Goal: Transaction & Acquisition: Purchase product/service

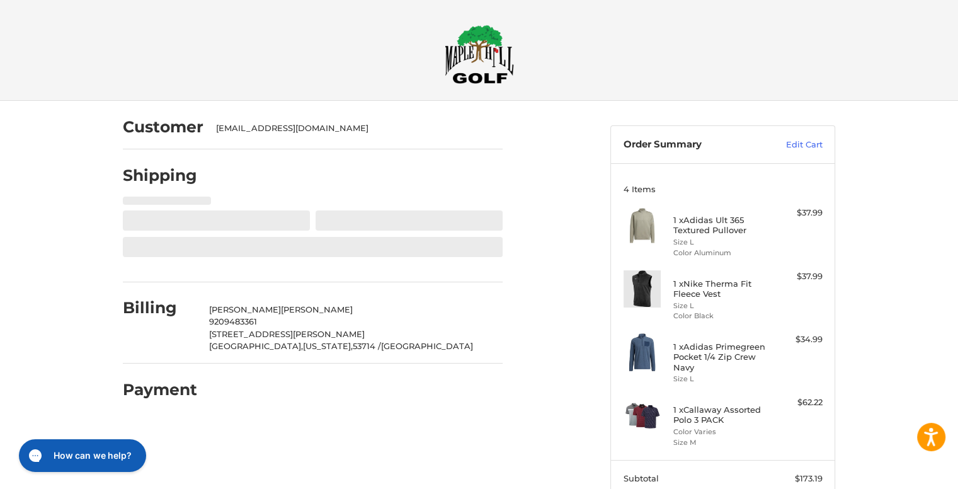
select select "**"
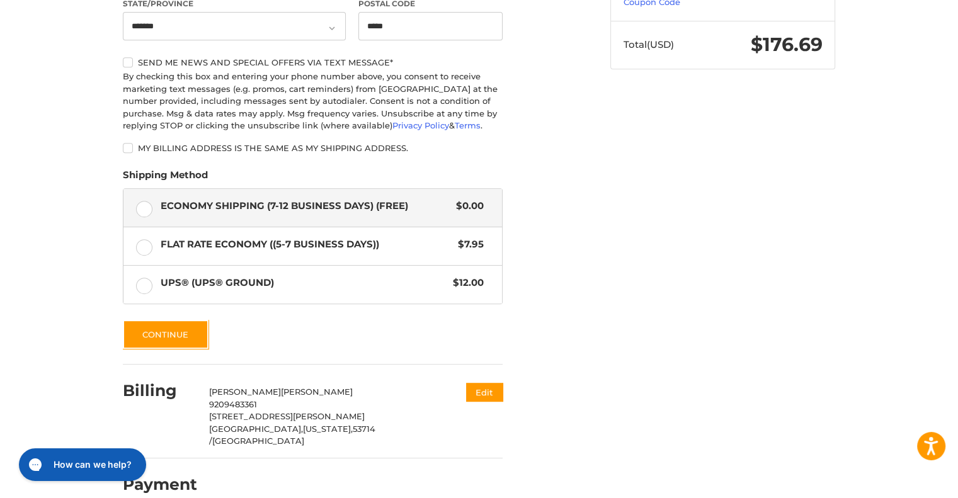
scroll to position [570, 0]
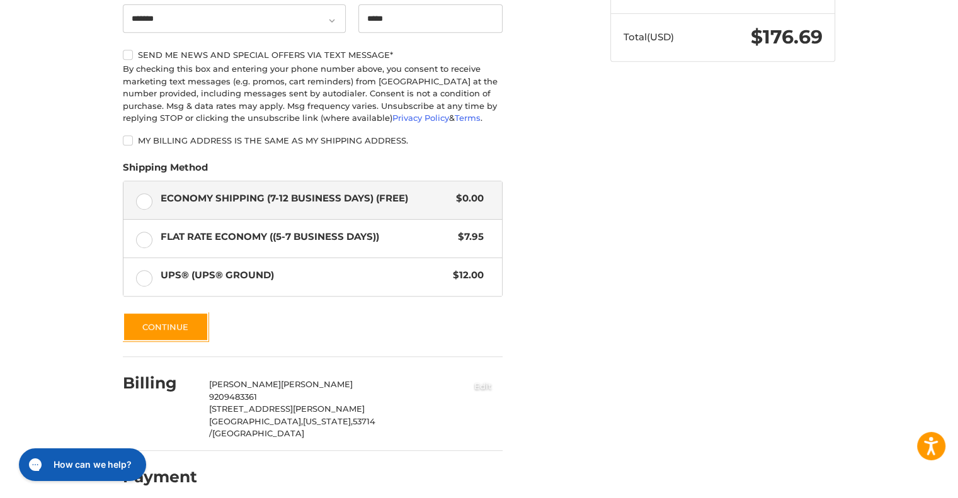
click at [489, 387] on button "Edit" at bounding box center [482, 385] width 39 height 21
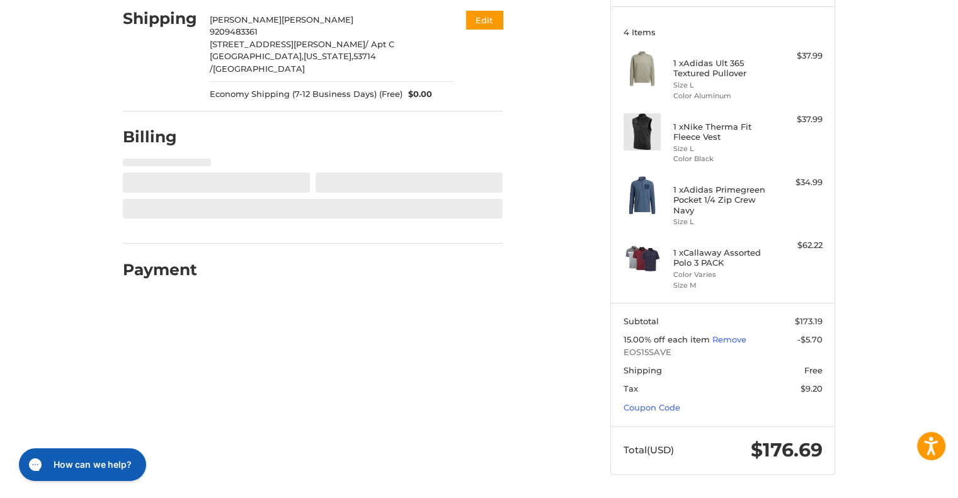
select select "**"
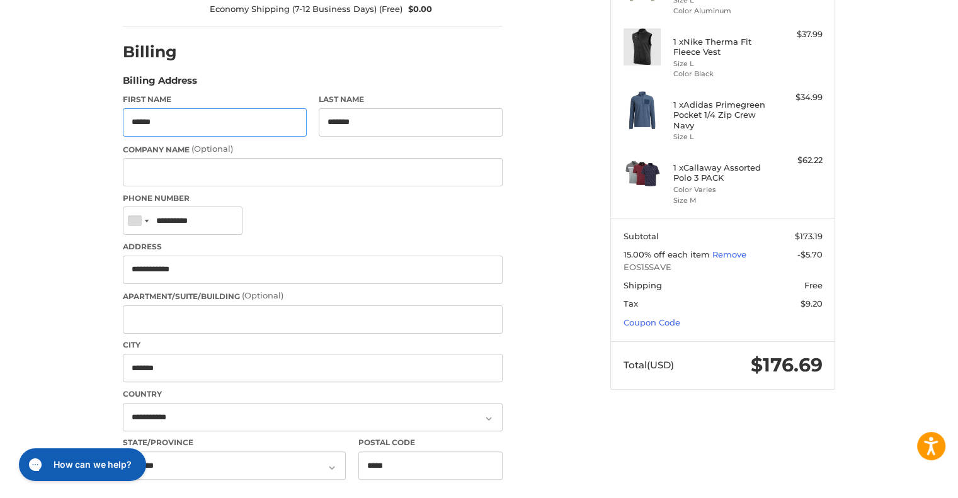
scroll to position [255, 0]
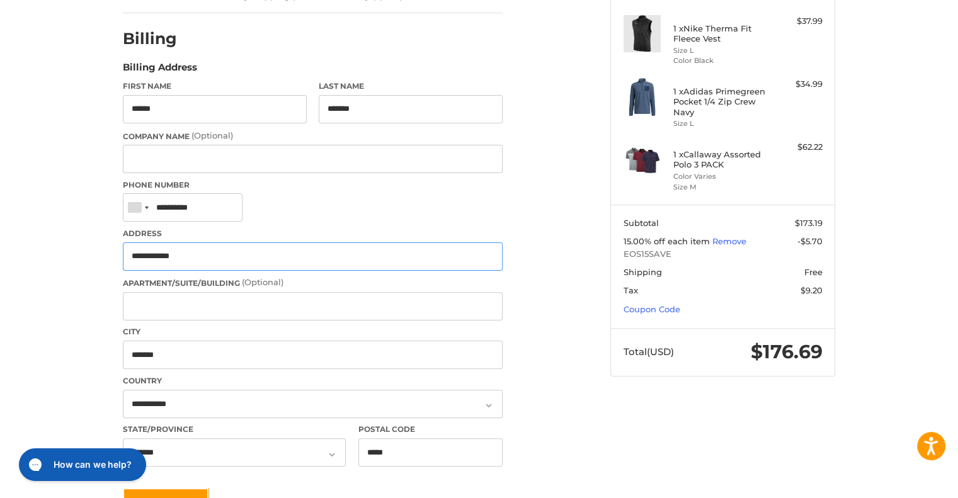
drag, startPoint x: 217, startPoint y: 241, endPoint x: 111, endPoint y: 244, distance: 105.2
click at [111, 244] on div "Customer krisherdaniel@gmail.com Shipping Daniel Krisher 9209483361 1 North Tho…" at bounding box center [479, 219] width 756 height 747
type input "**********"
type input "*****"
click at [42, 233] on div "Customer krisherdaniel@gmail.com Shipping Daniel Krisher 9209483361 1 North Tho…" at bounding box center [479, 219] width 958 height 747
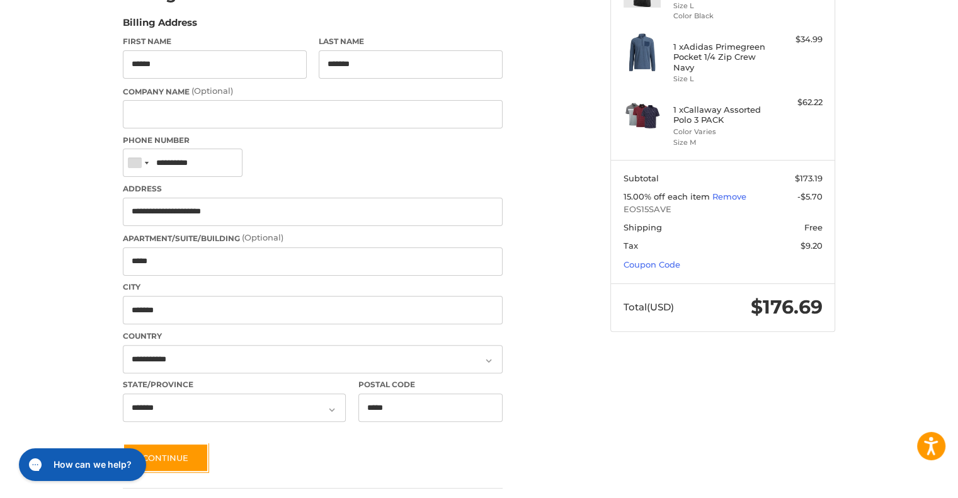
scroll to position [318, 0]
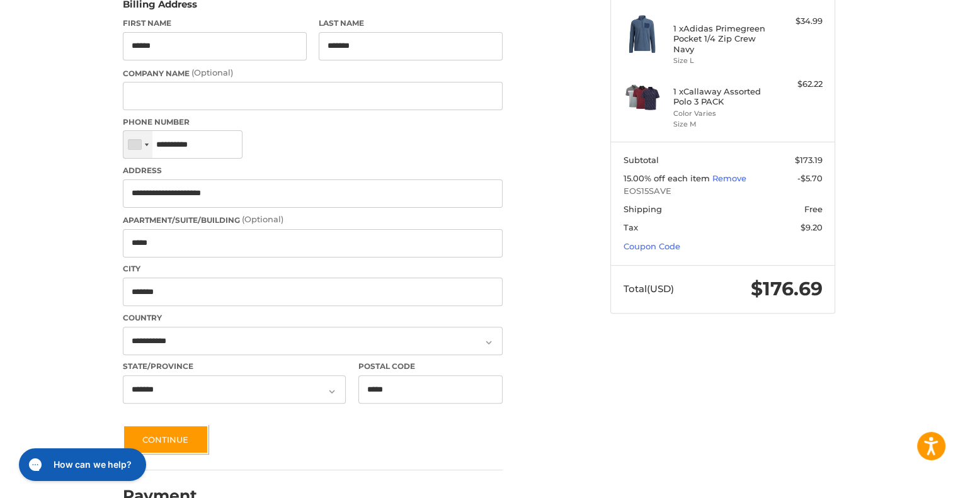
click at [145, 144] on div at bounding box center [147, 145] width 4 height 3
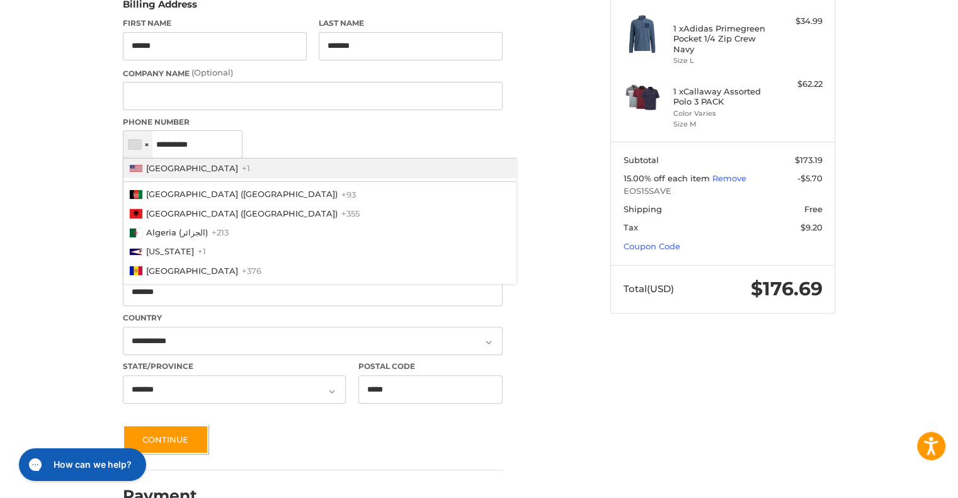
click at [150, 163] on span "[GEOGRAPHIC_DATA]" at bounding box center [192, 168] width 92 height 10
type input "**********"
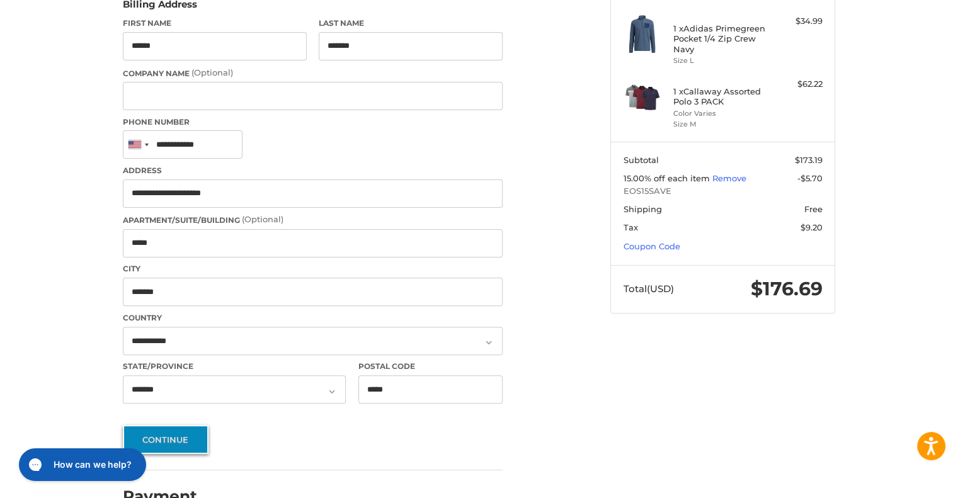
click at [177, 426] on button "Continue" at bounding box center [166, 439] width 86 height 29
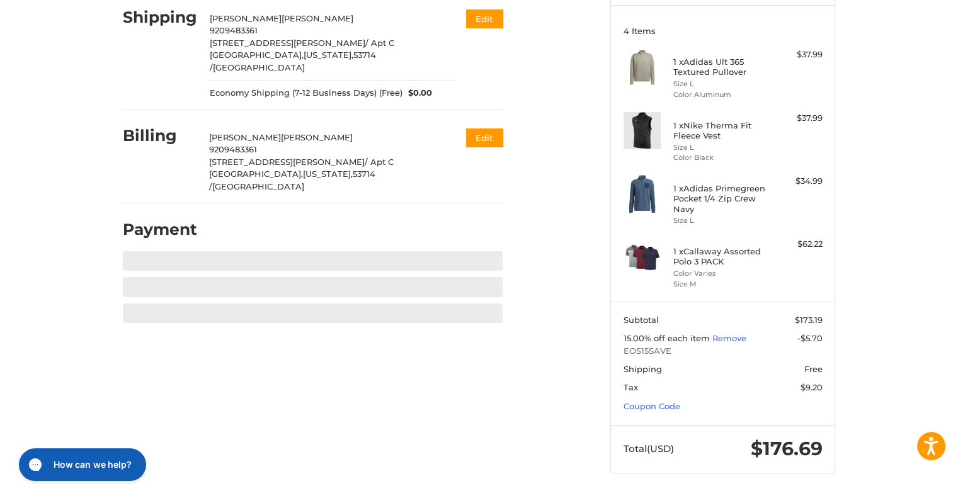
scroll to position [157, 0]
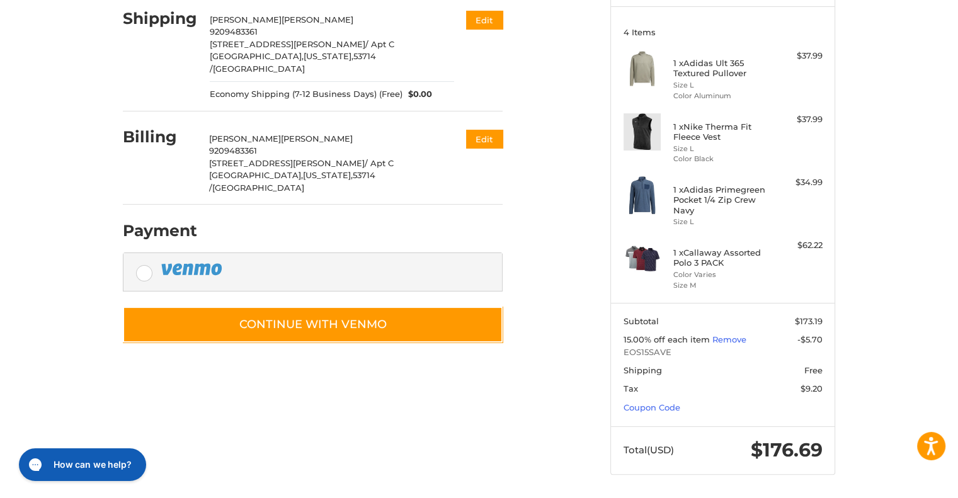
click at [0, 497] on nordpass-portal at bounding box center [0, 499] width 0 height 0
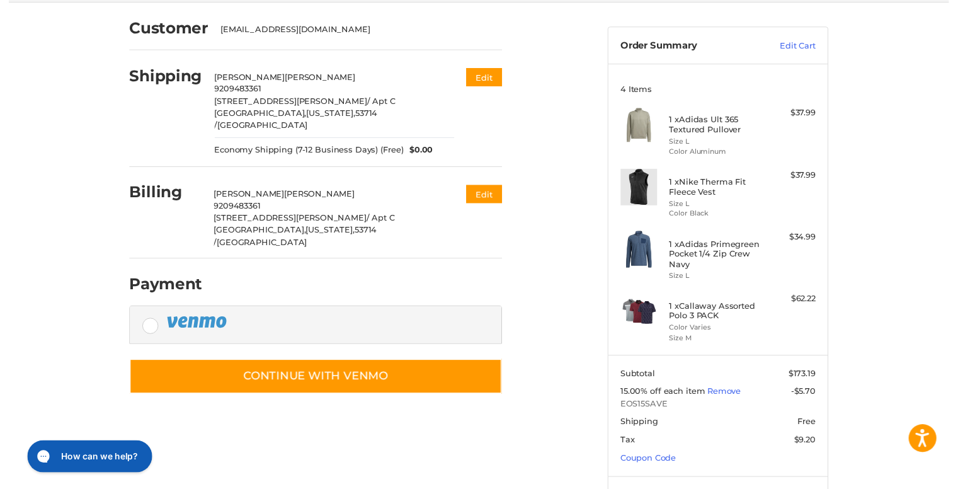
scroll to position [31, 0]
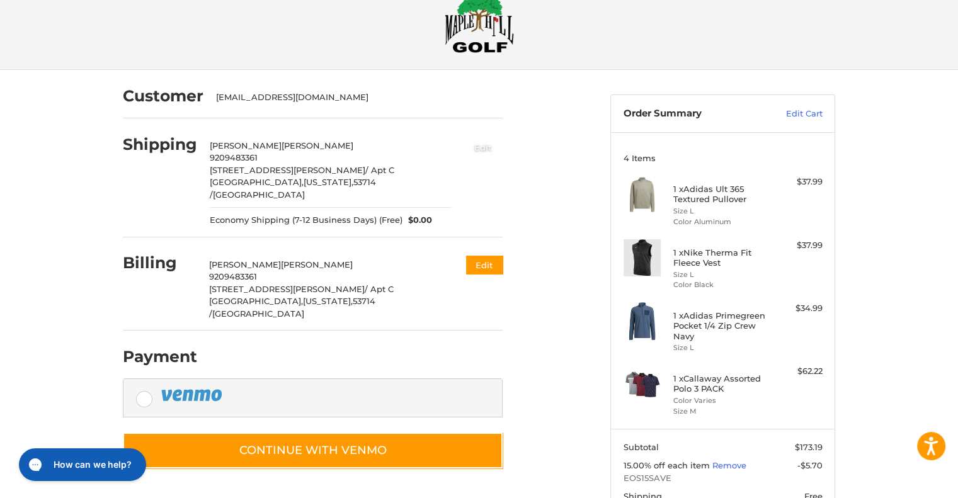
click at [490, 148] on button "Edit" at bounding box center [482, 147] width 39 height 21
select select "**"
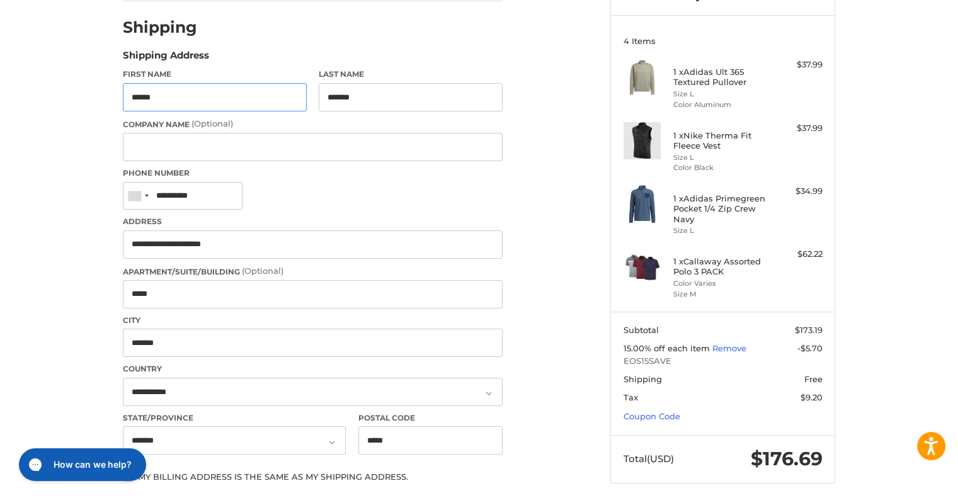
scroll to position [149, 0]
click at [139, 194] on div at bounding box center [134, 195] width 13 height 9
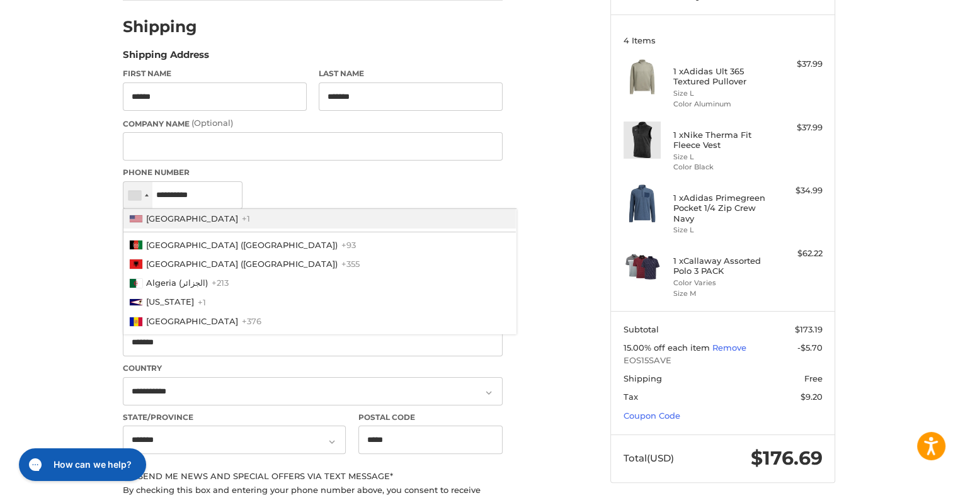
click at [154, 224] on span "[GEOGRAPHIC_DATA]" at bounding box center [192, 218] width 92 height 10
type input "**********"
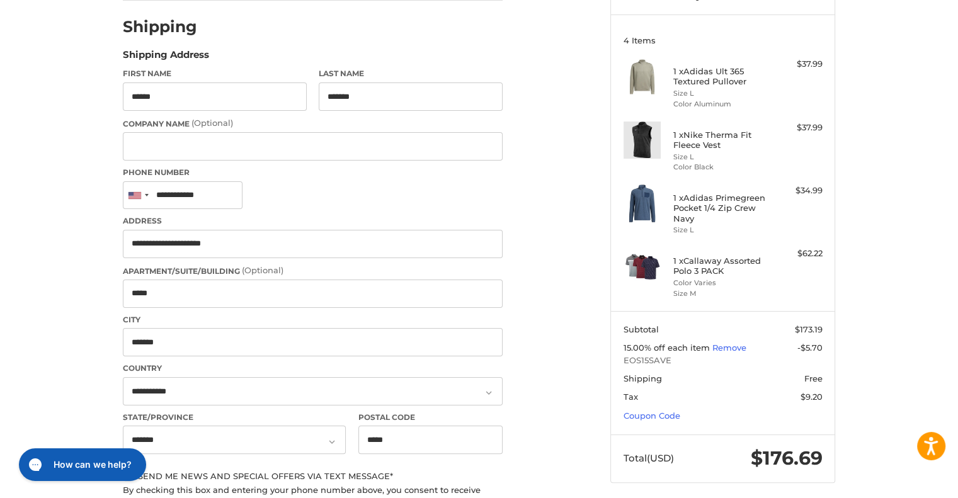
click at [420, 196] on div "Phone Number United States +1 Afghanistan (‫افغانستان‬‎) +93 Albania (Shqipëri)…" at bounding box center [313, 188] width 380 height 43
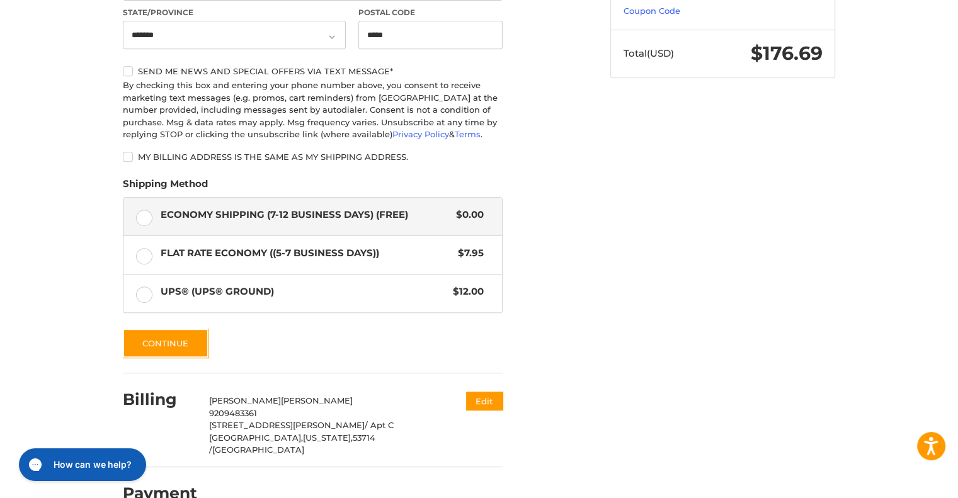
scroll to position [570, 0]
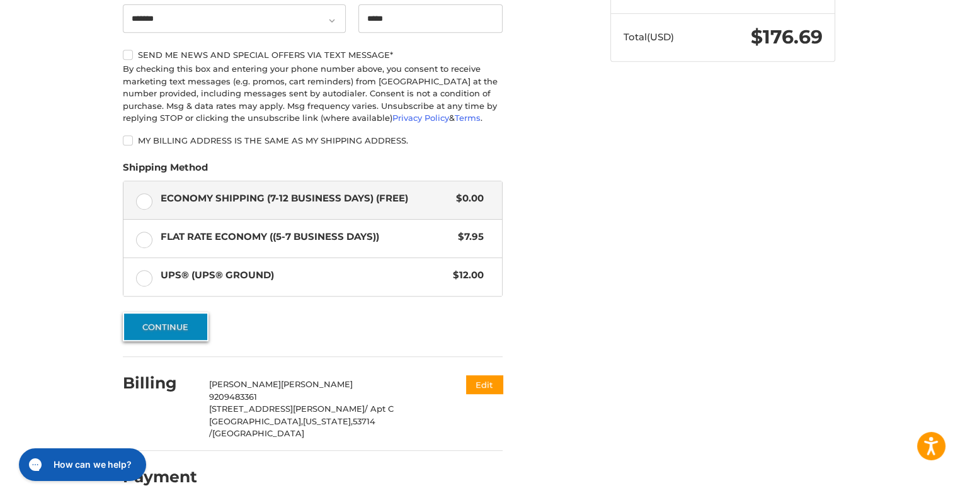
click at [171, 326] on button "Continue" at bounding box center [166, 326] width 86 height 29
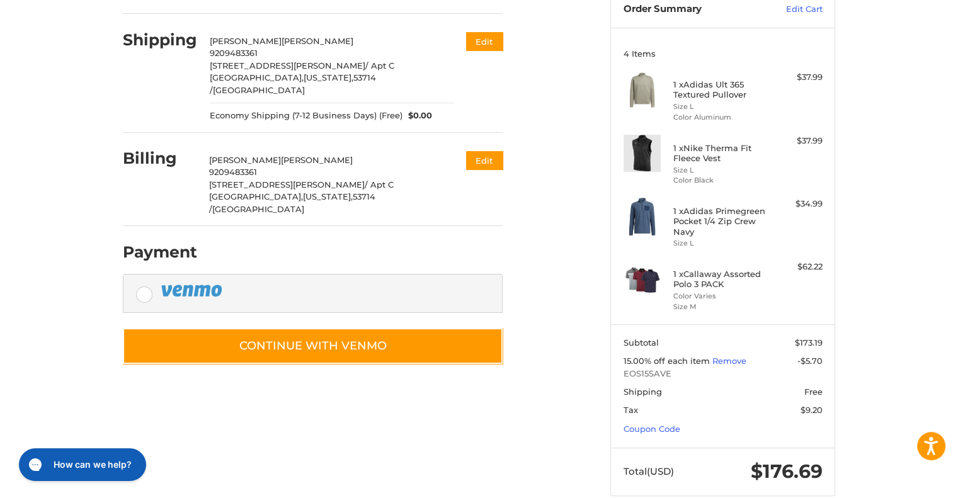
scroll to position [157, 0]
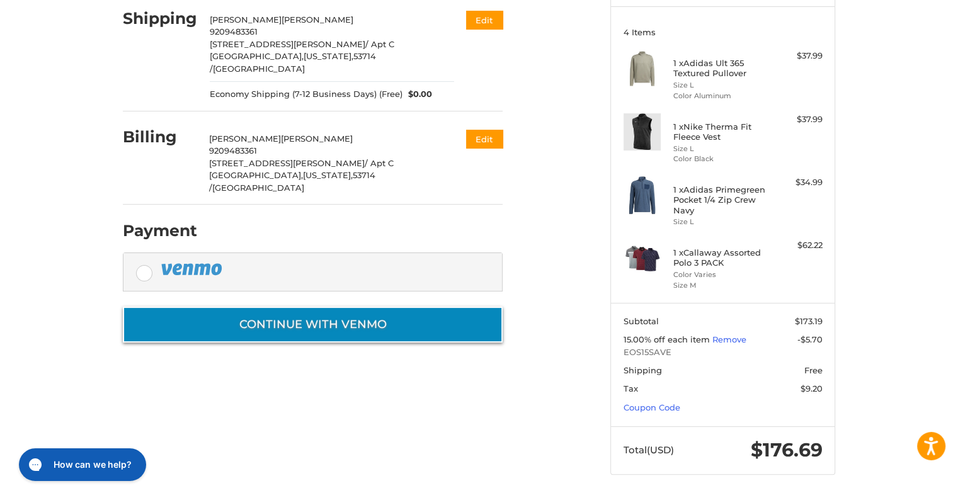
click at [308, 307] on button "Continue with Venmo" at bounding box center [313, 325] width 380 height 36
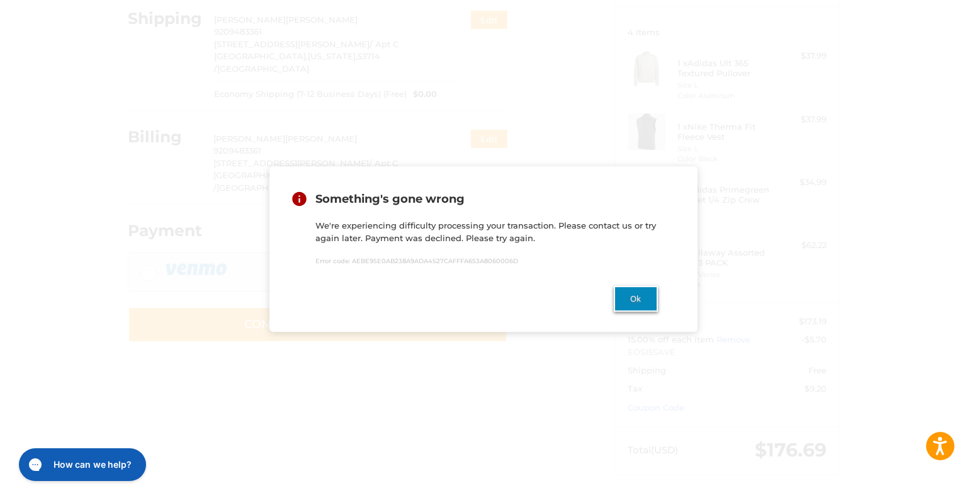
click at [636, 303] on button "Ok" at bounding box center [636, 299] width 44 height 26
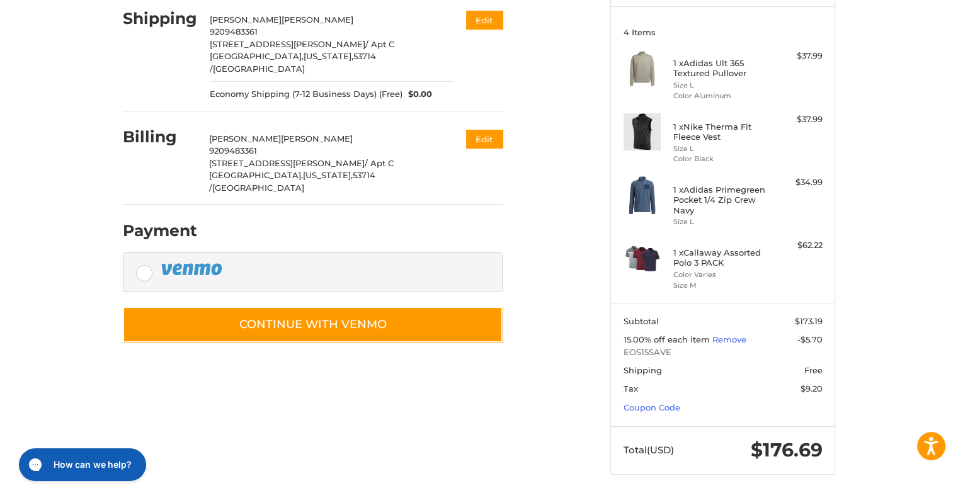
scroll to position [0, 0]
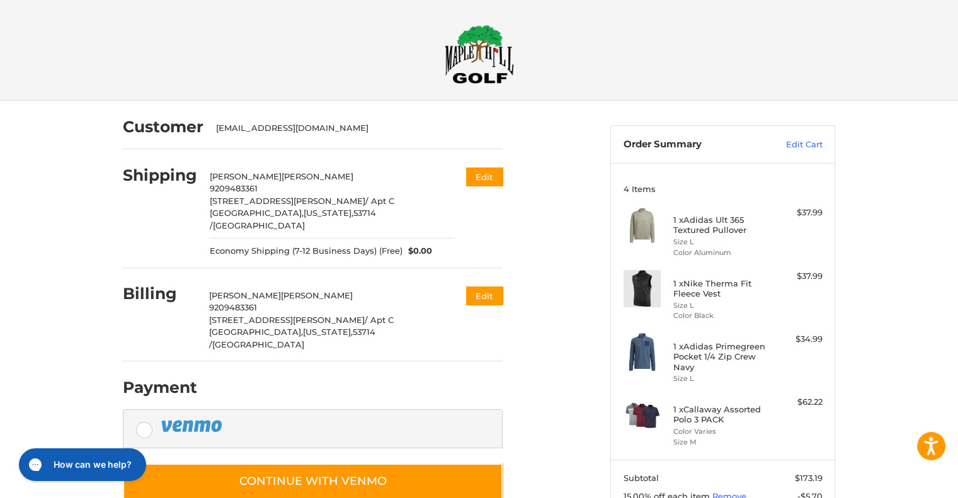
click at [148, 410] on label at bounding box center [312, 429] width 378 height 38
click at [807, 145] on link "Edit Cart" at bounding box center [791, 145] width 64 height 13
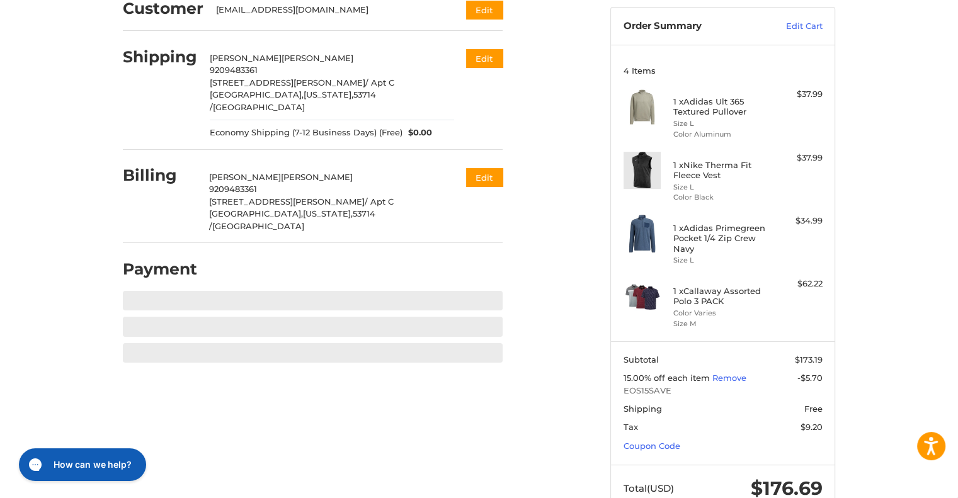
scroll to position [157, 0]
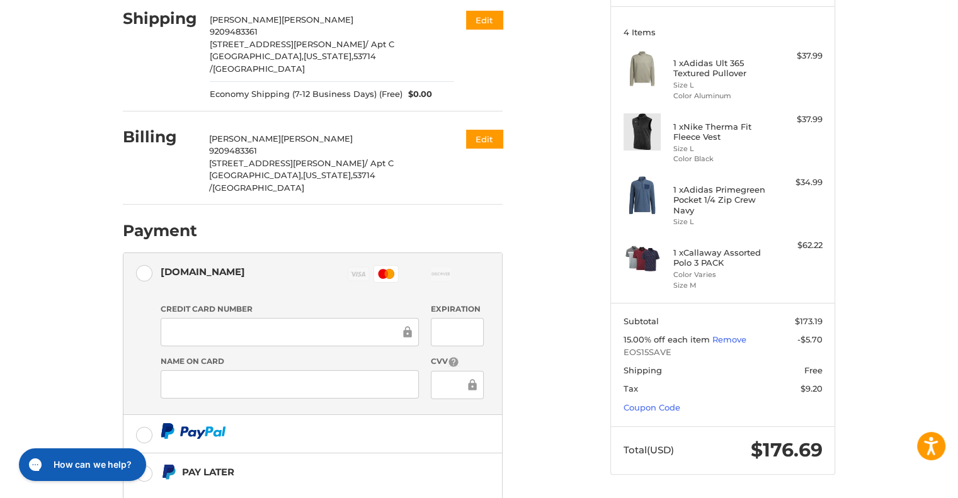
click at [546, 279] on ol "Customer [EMAIL_ADDRESS][DOMAIN_NAME] Edit Shipping [PERSON_NAME] 9209483361 [S…" at bounding box center [337, 272] width 429 height 657
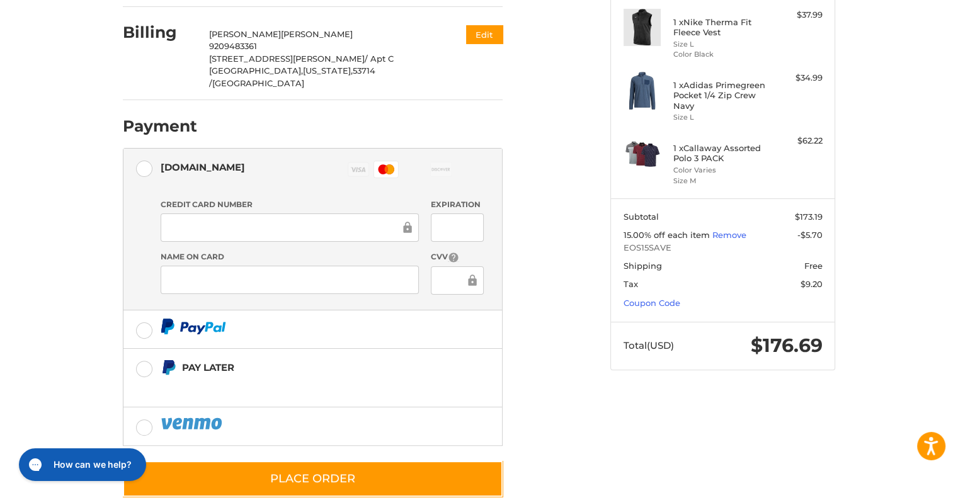
scroll to position [262, 0]
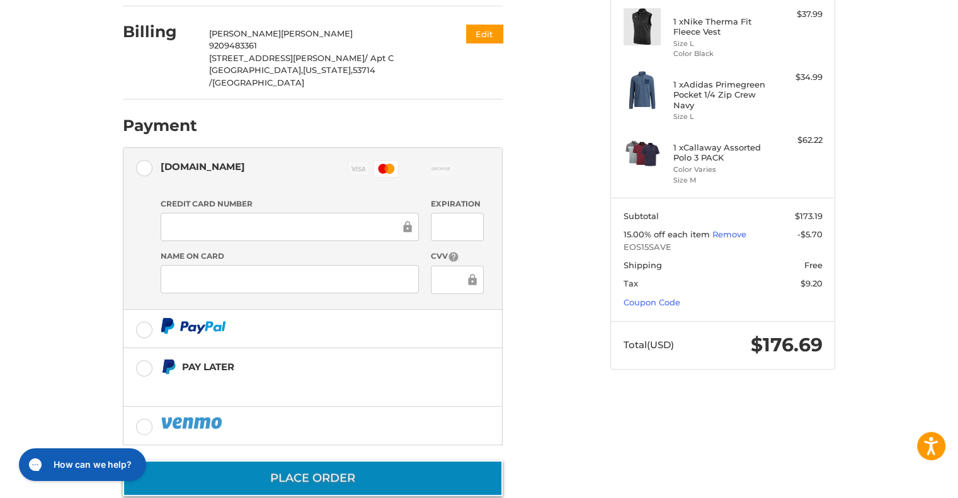
click at [337, 460] on button "Place Order" at bounding box center [313, 478] width 380 height 36
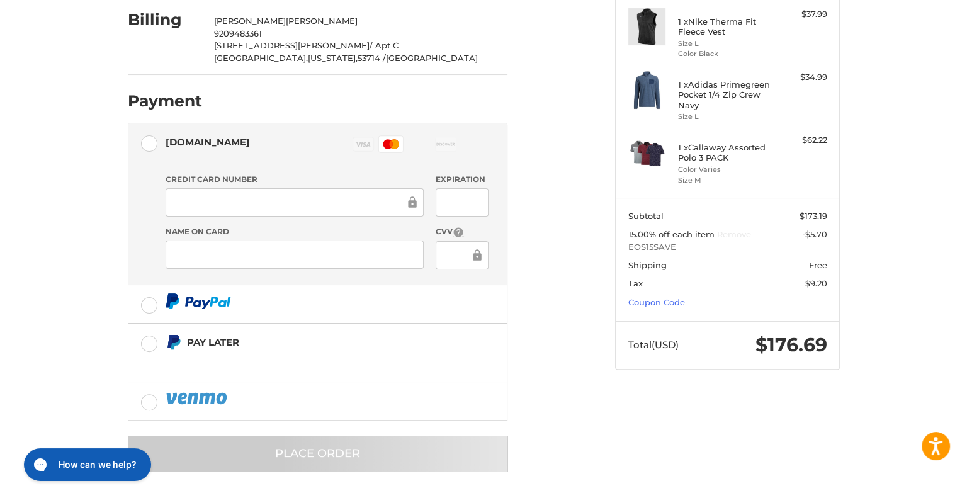
scroll to position [0, 0]
